Goal: Navigation & Orientation: Understand site structure

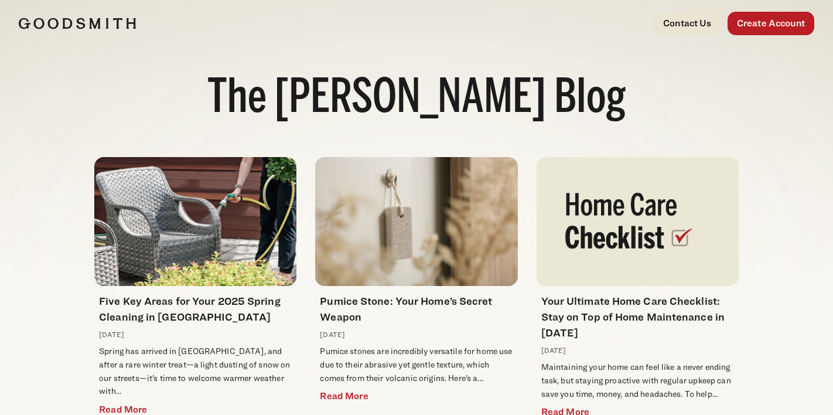
click at [91, 22] on img at bounding box center [77, 24] width 117 height 12
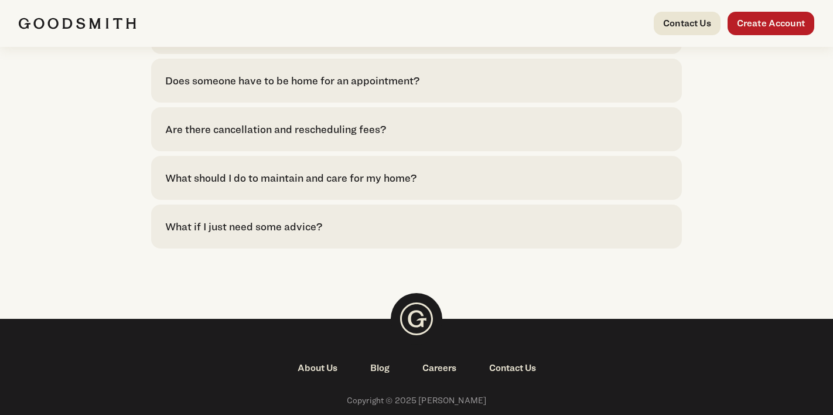
scroll to position [2781, 0]
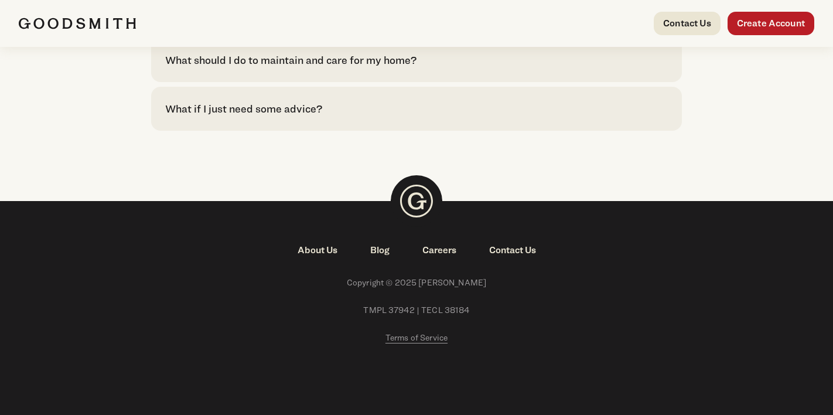
click at [306, 249] on link "About Us" at bounding box center [317, 250] width 73 height 14
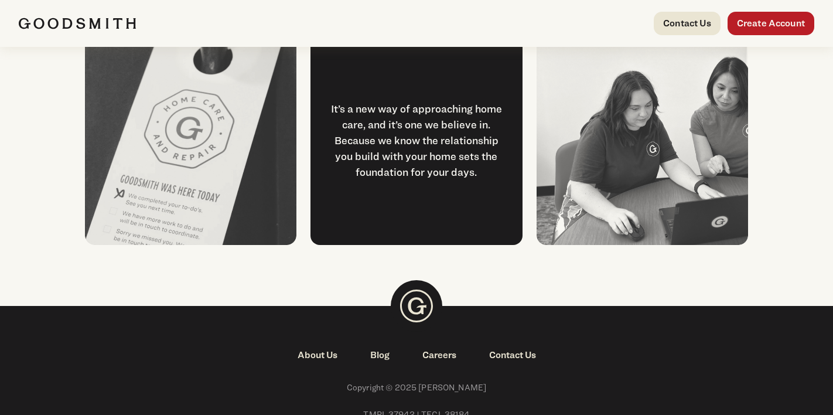
scroll to position [1560, 0]
